Goal: Task Accomplishment & Management: Manage account settings

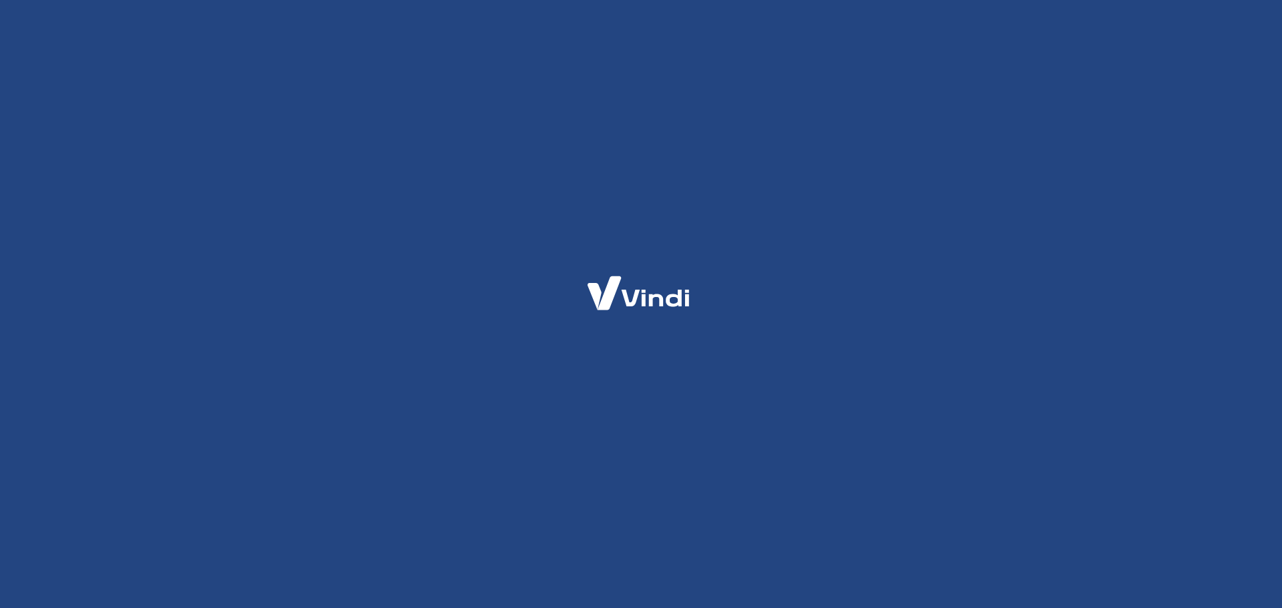
click at [423, 0] on html at bounding box center [641, 0] width 1282 height 0
